Goal: Task Accomplishment & Management: Use online tool/utility

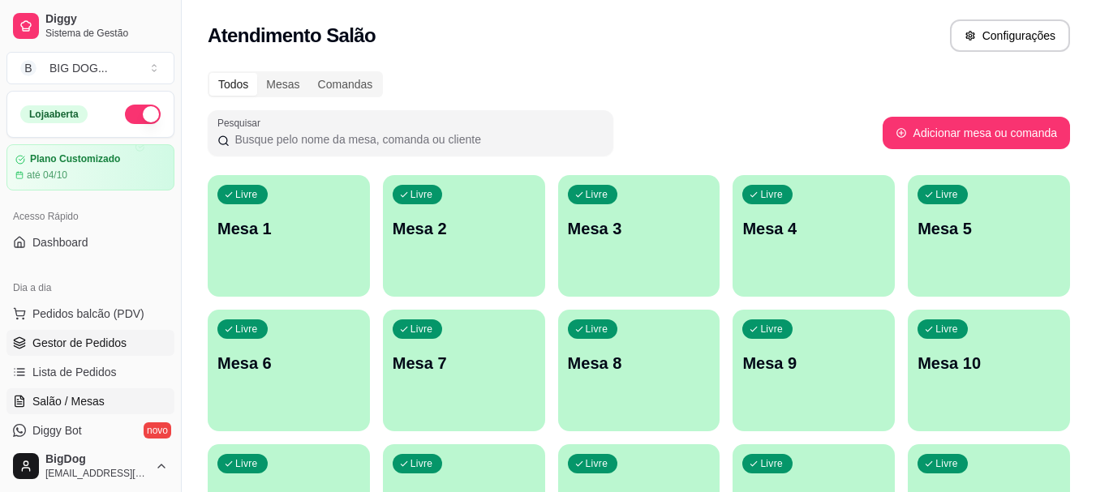
click at [77, 346] on span "Gestor de Pedidos" at bounding box center [79, 343] width 94 height 16
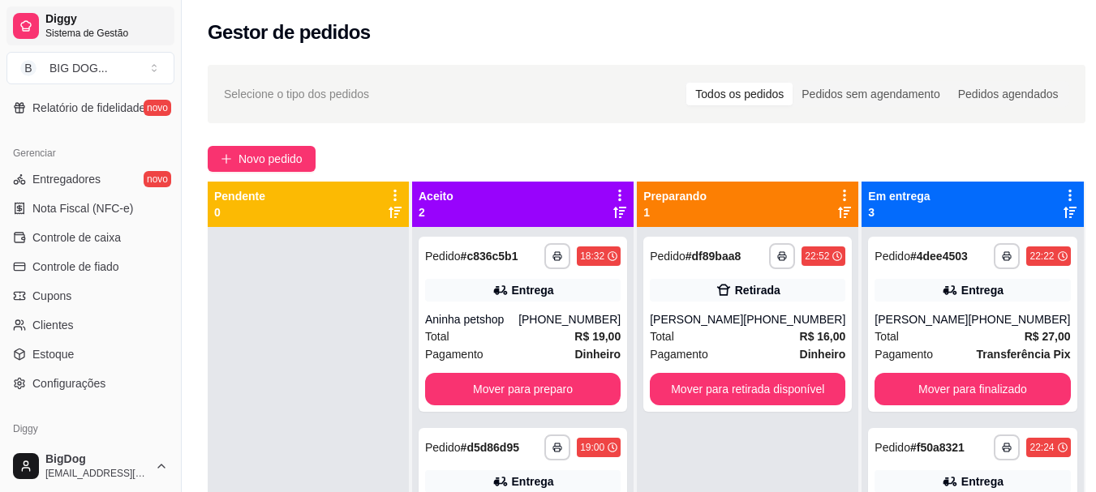
scroll to position [675, 0]
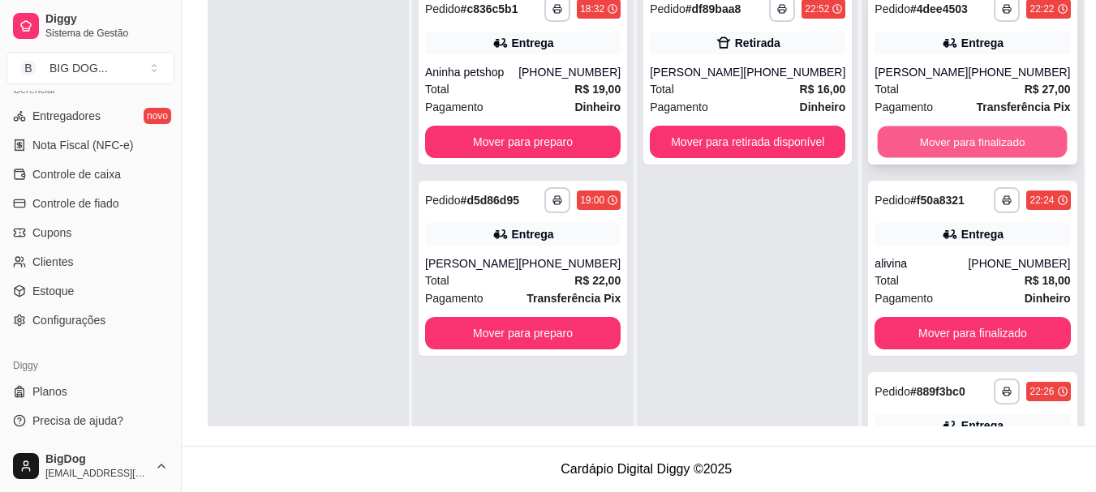
click at [925, 153] on button "Mover para finalizado" at bounding box center [973, 143] width 190 height 32
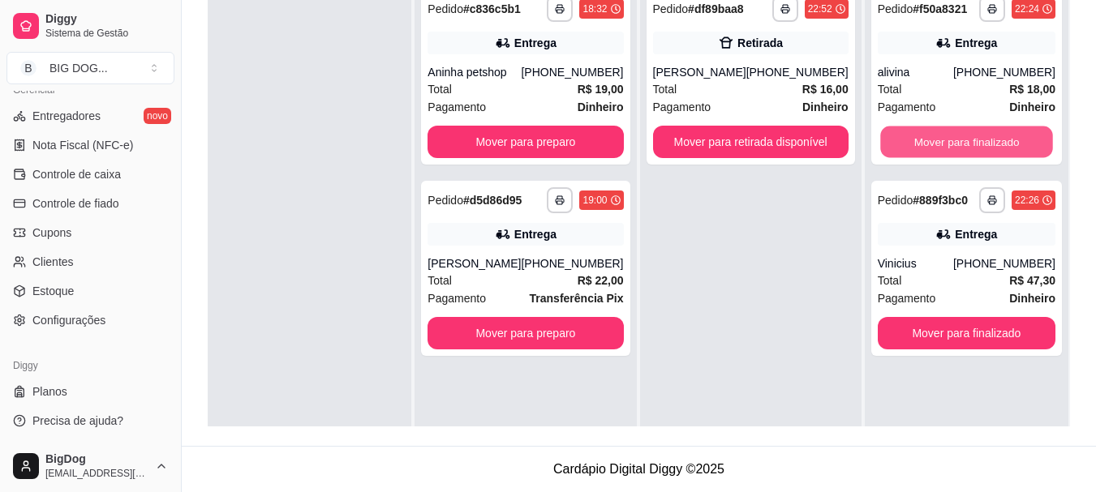
click at [925, 153] on button "Mover para finalizado" at bounding box center [966, 143] width 173 height 32
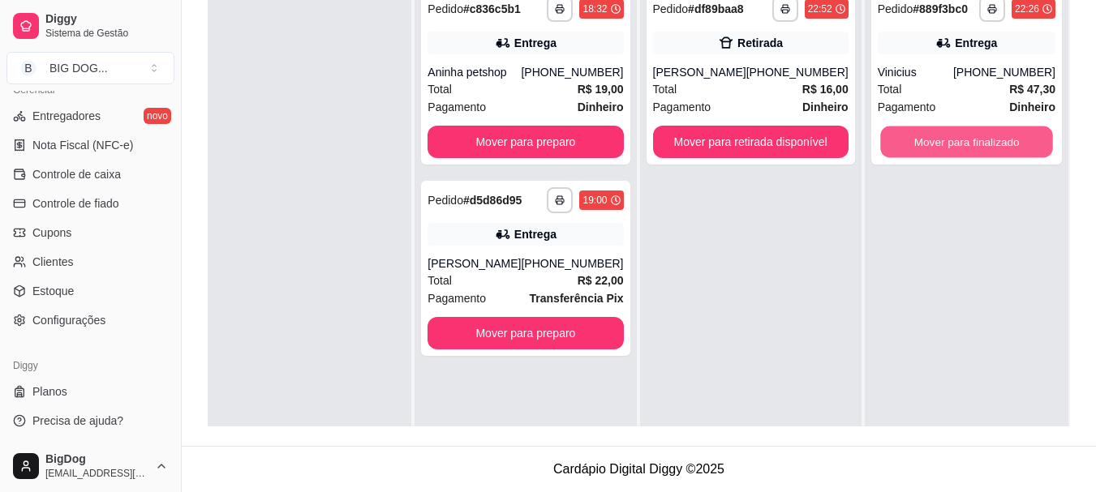
click at [925, 153] on button "Mover para finalizado" at bounding box center [966, 143] width 173 height 32
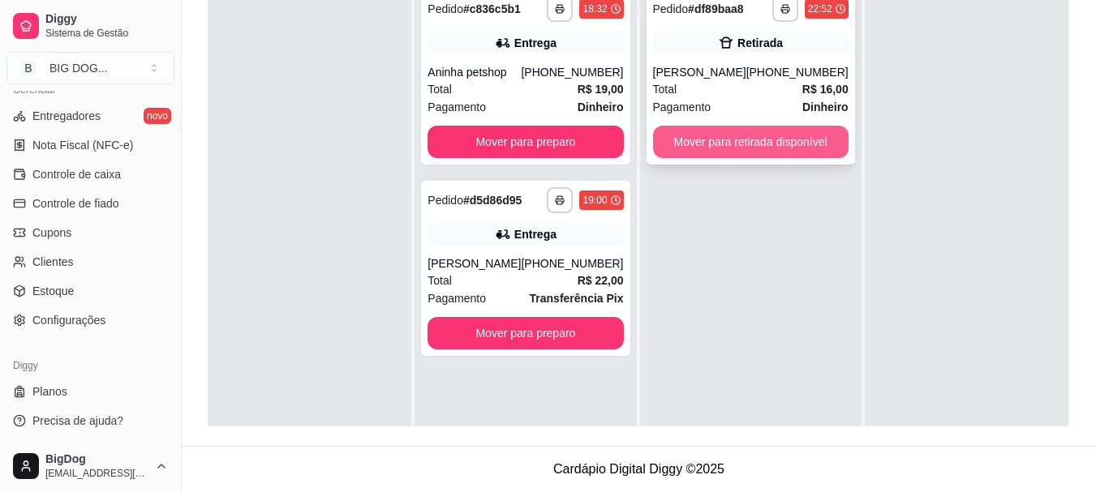
click at [764, 142] on button "Mover para retirada disponível" at bounding box center [751, 142] width 196 height 32
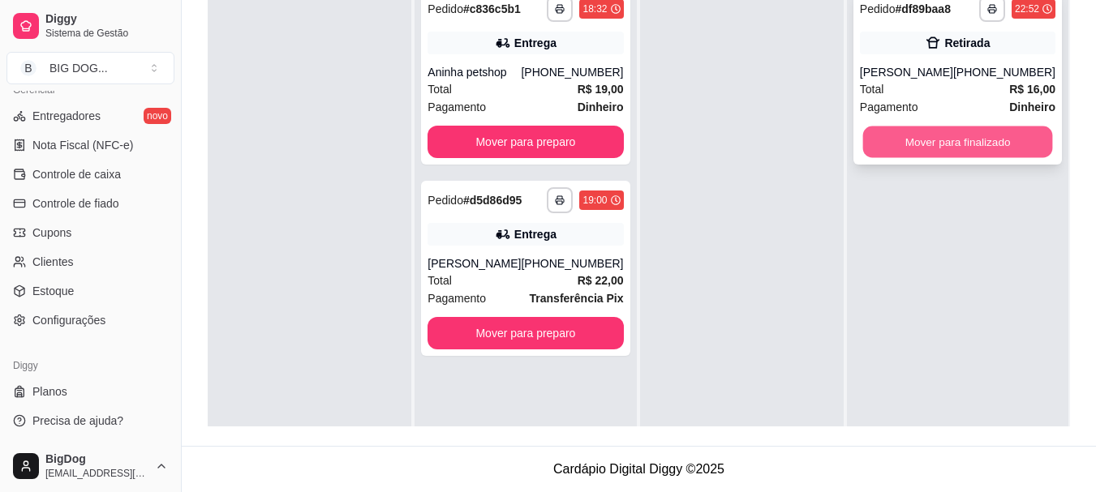
click at [913, 144] on button "Mover para finalizado" at bounding box center [957, 143] width 190 height 32
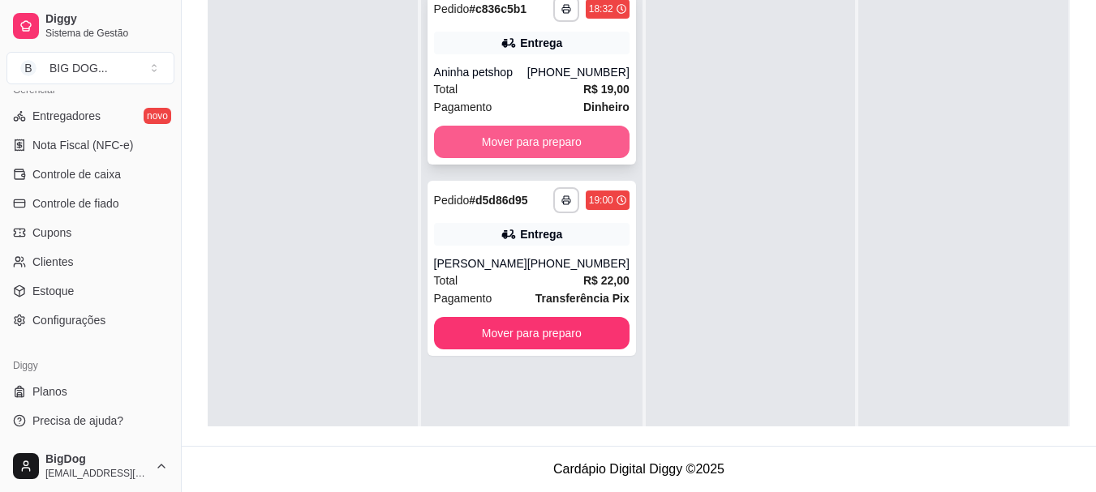
click at [612, 142] on button "Mover para preparo" at bounding box center [532, 142] width 196 height 32
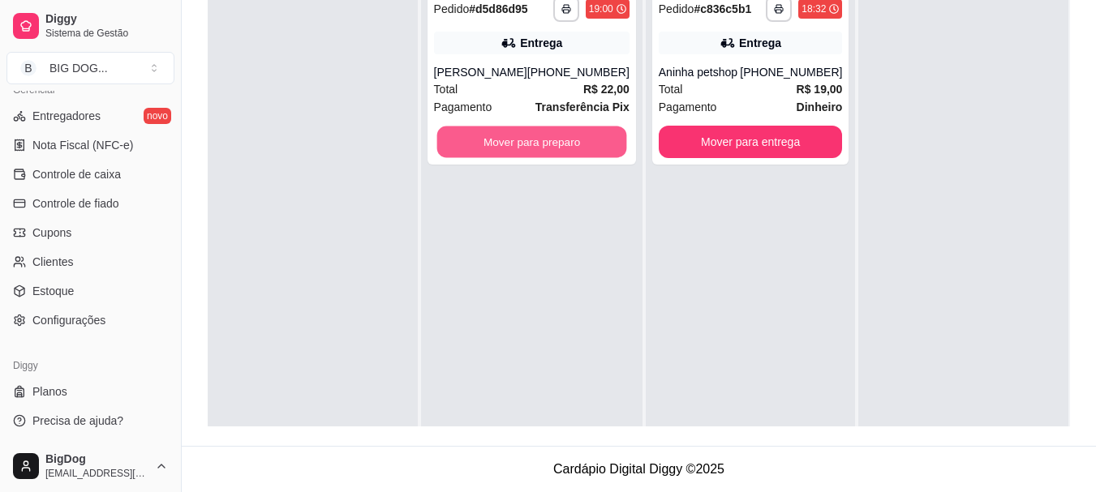
click at [612, 142] on button "Mover para preparo" at bounding box center [531, 143] width 190 height 32
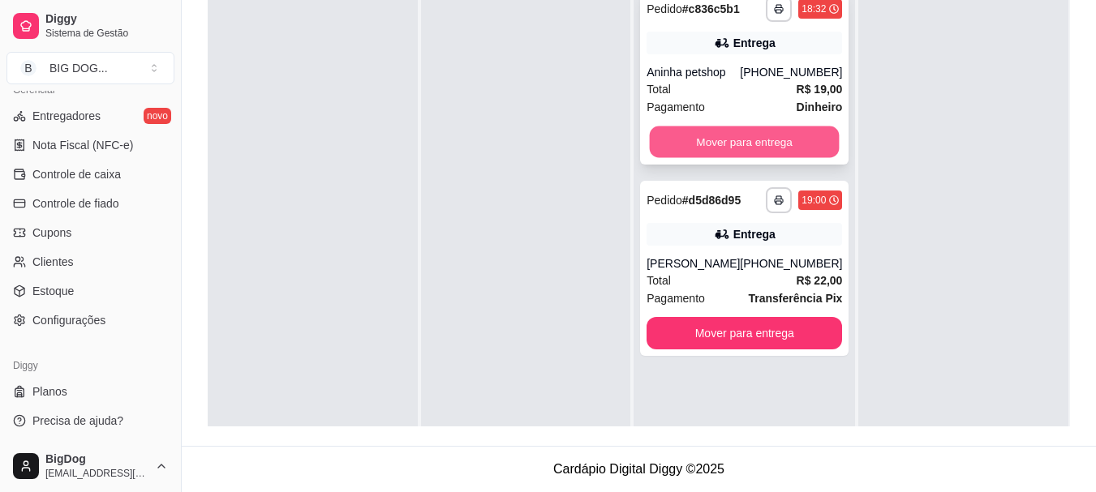
click at [750, 140] on button "Mover para entrega" at bounding box center [745, 143] width 190 height 32
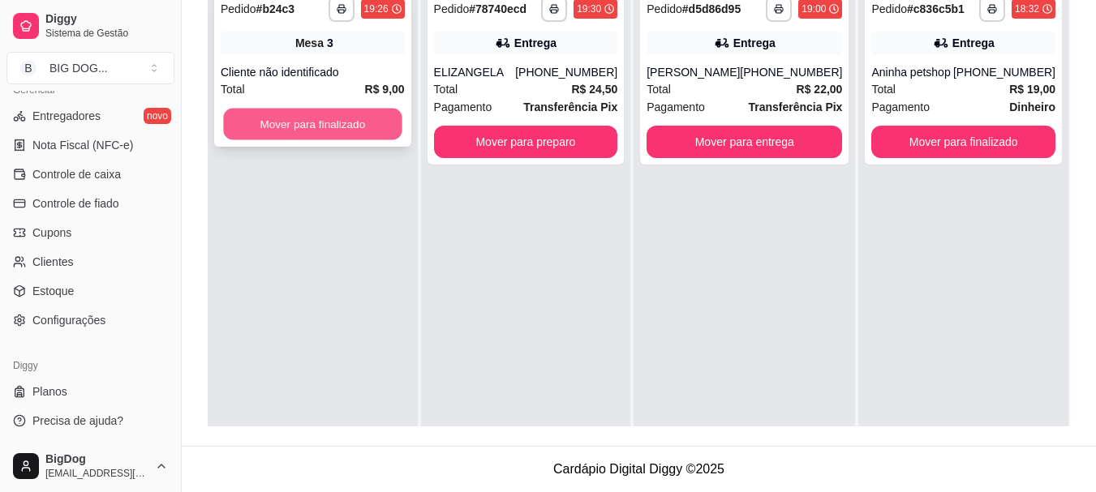
click at [367, 135] on button "Mover para finalizado" at bounding box center [312, 125] width 178 height 32
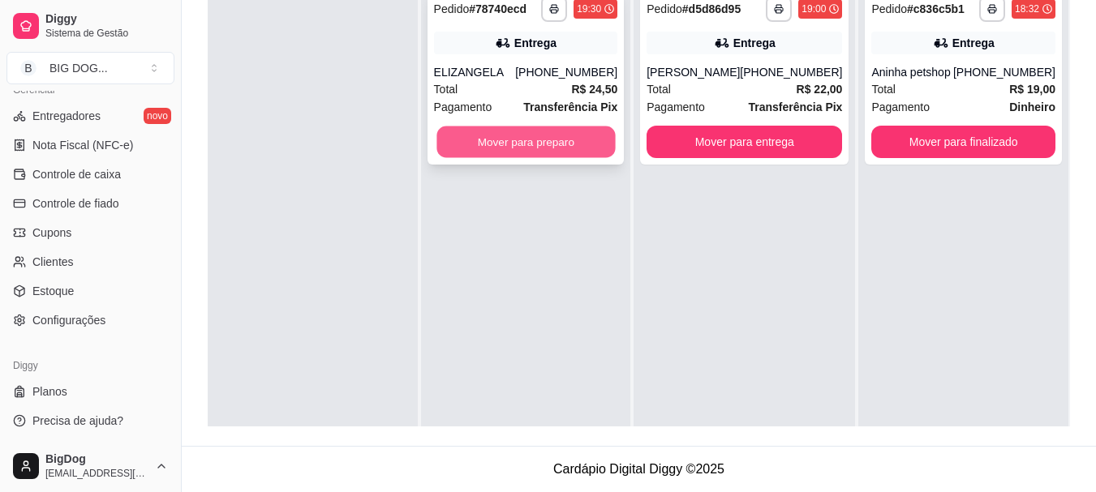
click at [561, 137] on button "Mover para preparo" at bounding box center [525, 143] width 178 height 32
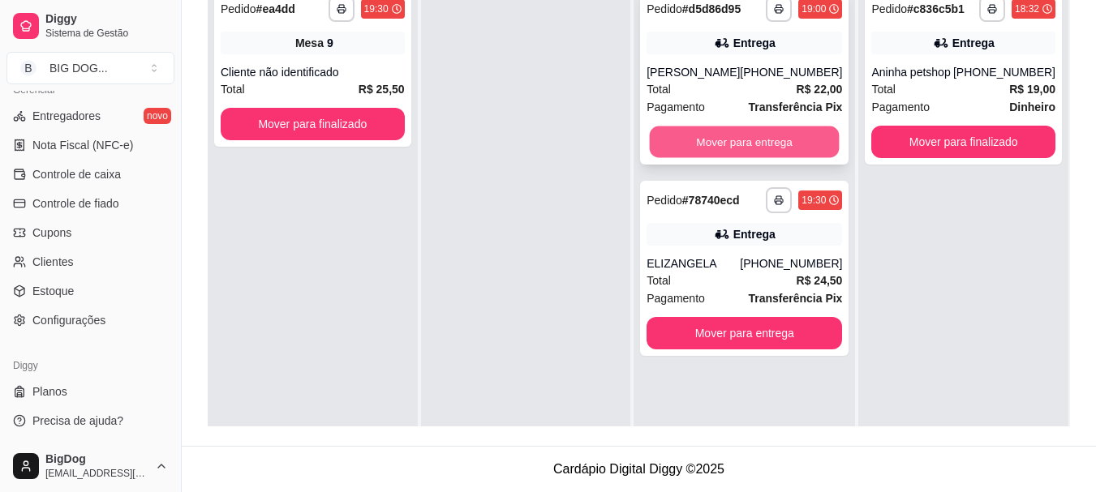
click at [733, 153] on button "Mover para entrega" at bounding box center [745, 143] width 190 height 32
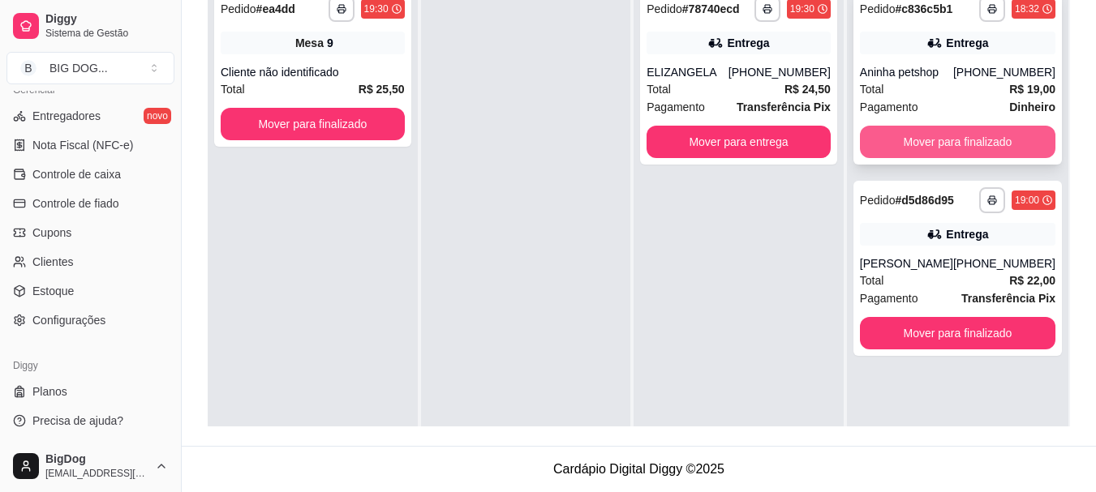
click at [909, 149] on button "Mover para finalizado" at bounding box center [958, 142] width 196 height 32
